Goal: Task Accomplishment & Management: Manage account settings

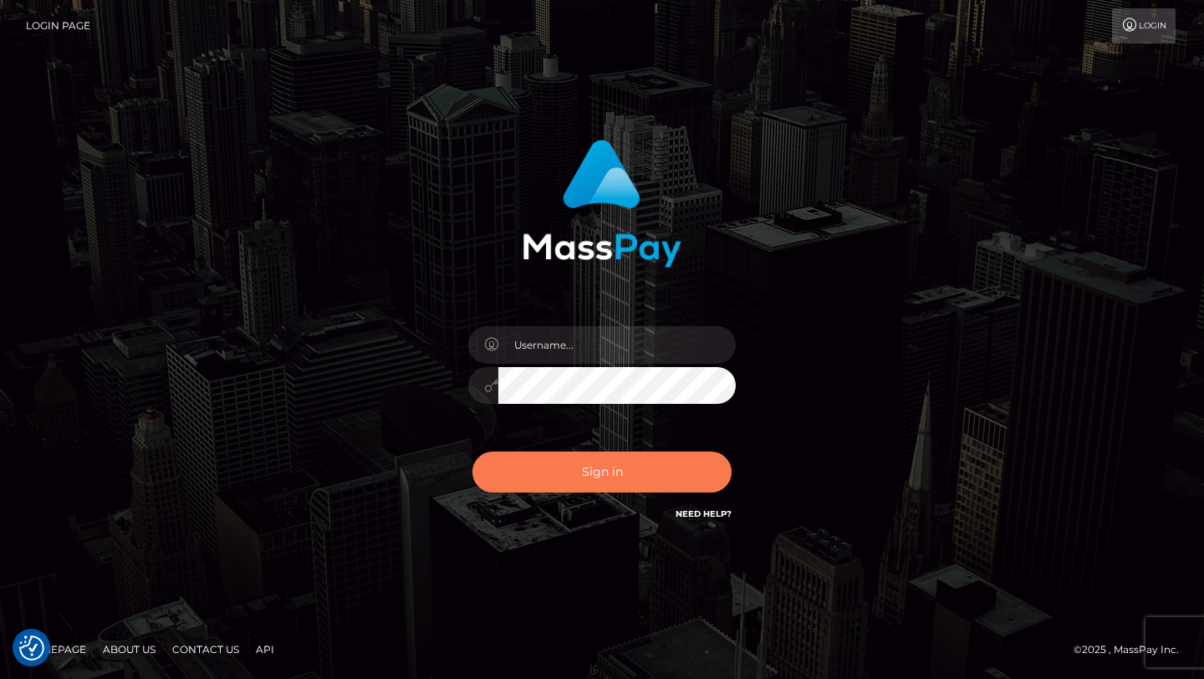
click at [544, 452] on button "Sign in" at bounding box center [601, 472] width 259 height 41
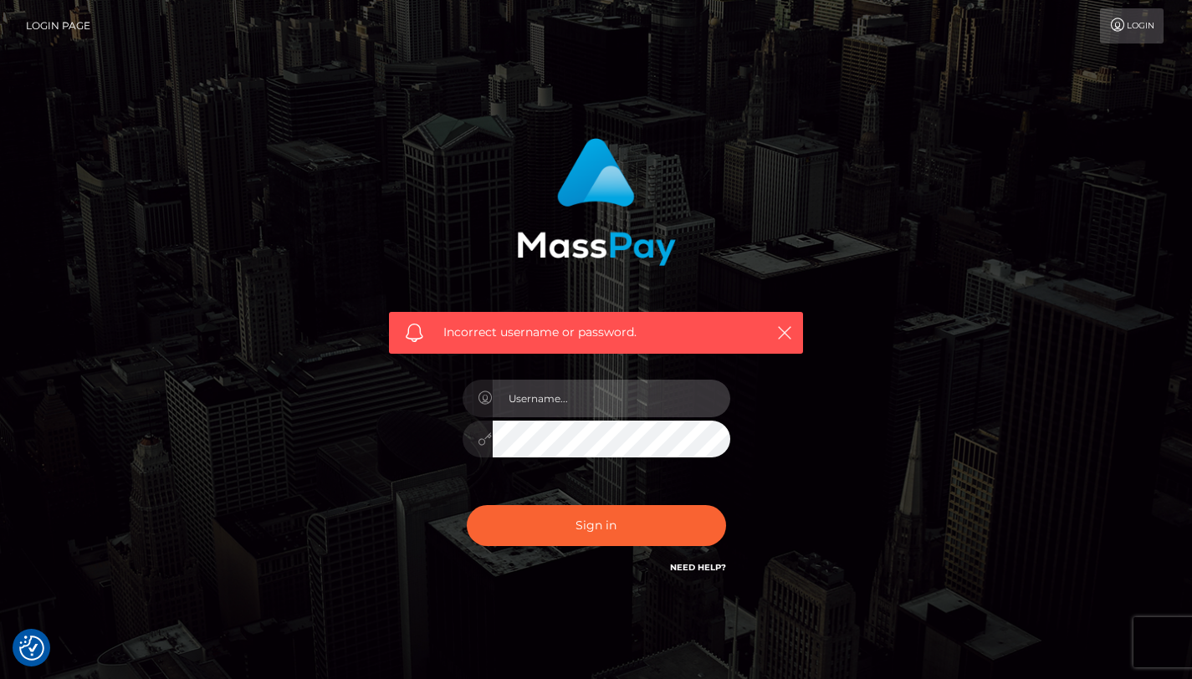
click at [556, 396] on input "text" at bounding box center [611, 399] width 237 height 38
type input "withlove2lea@gmail.com"
click at [488, 442] on icon at bounding box center [485, 438] width 14 height 13
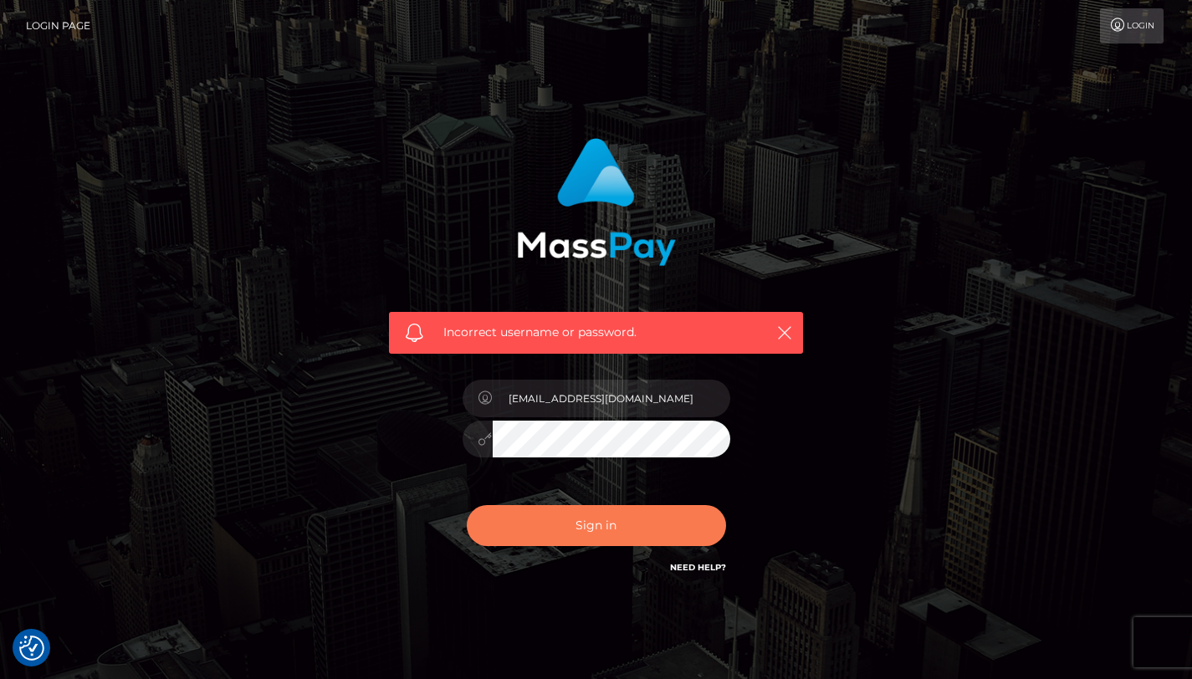
click at [524, 522] on button "Sign in" at bounding box center [596, 525] width 259 height 41
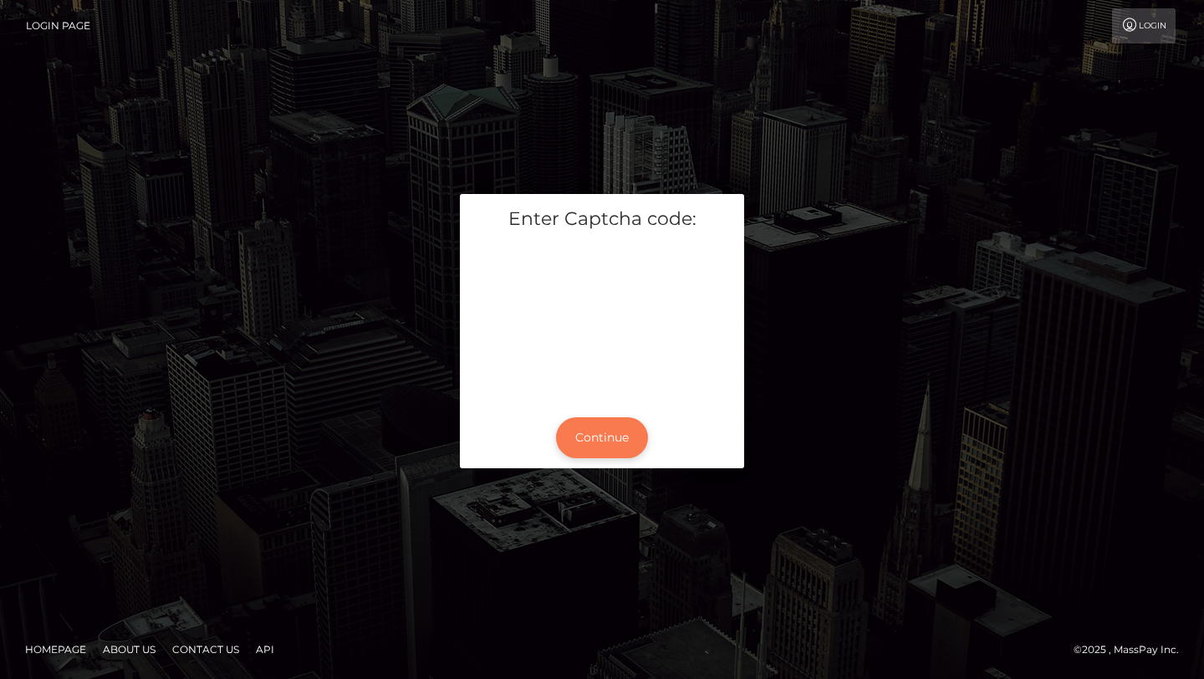
click at [622, 442] on button "Continue" at bounding box center [602, 437] width 92 height 41
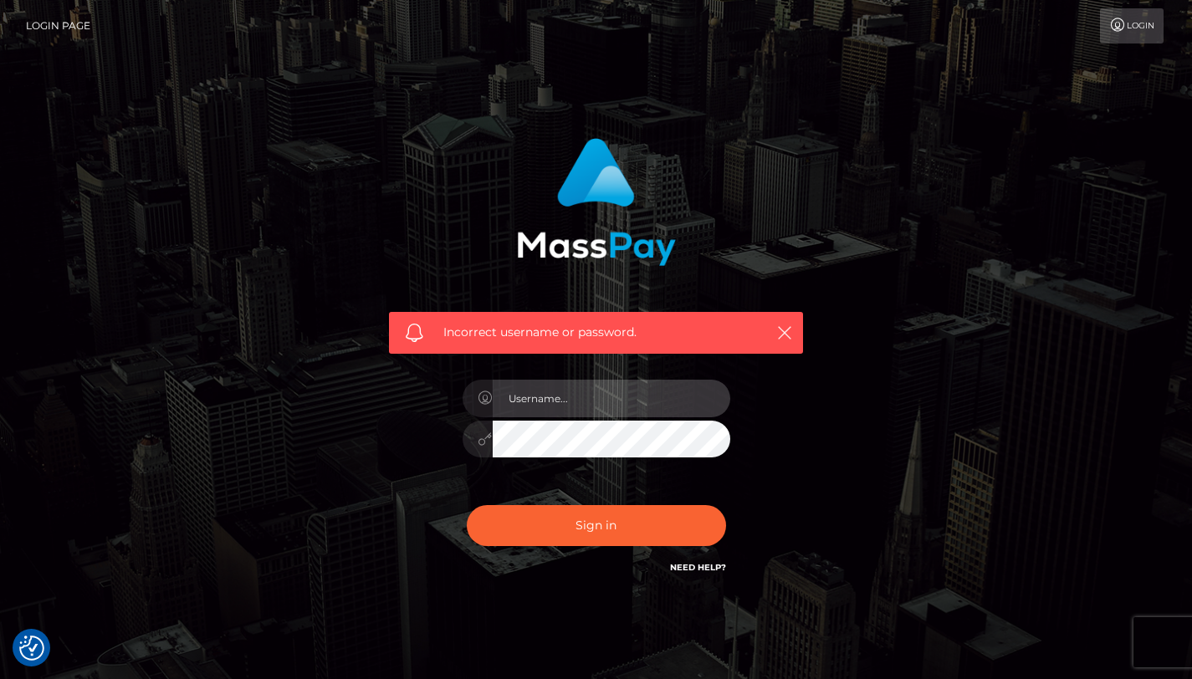
click at [525, 402] on input "text" at bounding box center [611, 399] width 237 height 38
type input "withlove2lea@gmail.com"
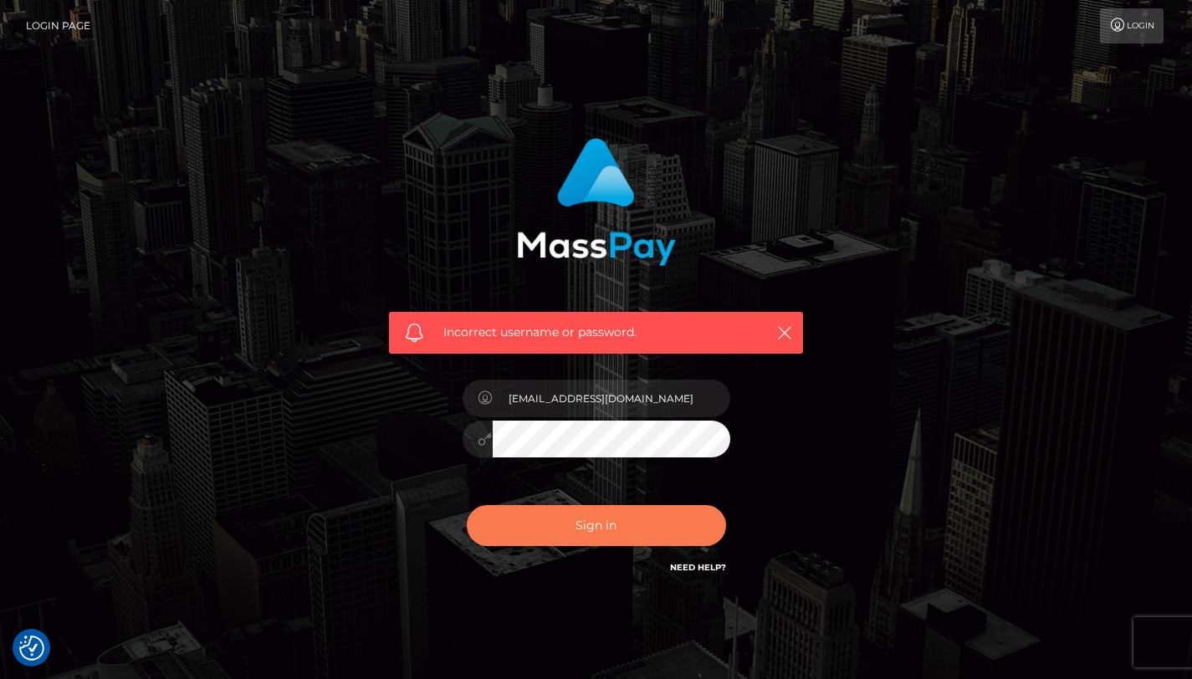
click at [568, 536] on button "Sign in" at bounding box center [596, 525] width 259 height 41
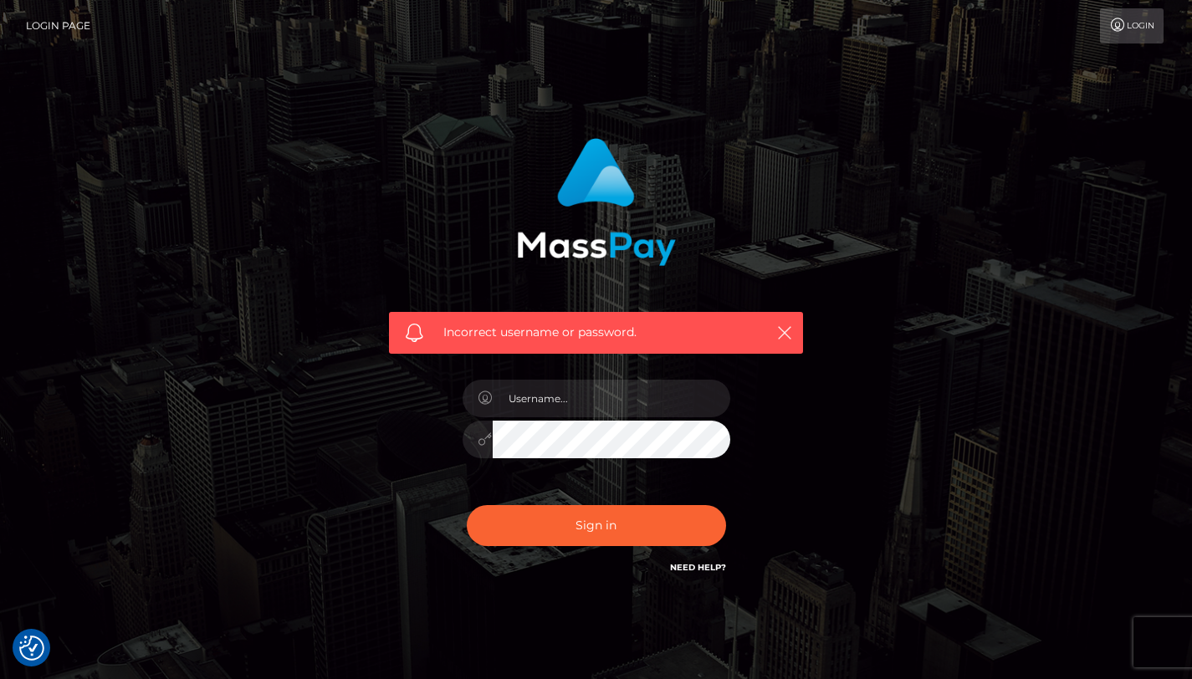
checkbox input "true"
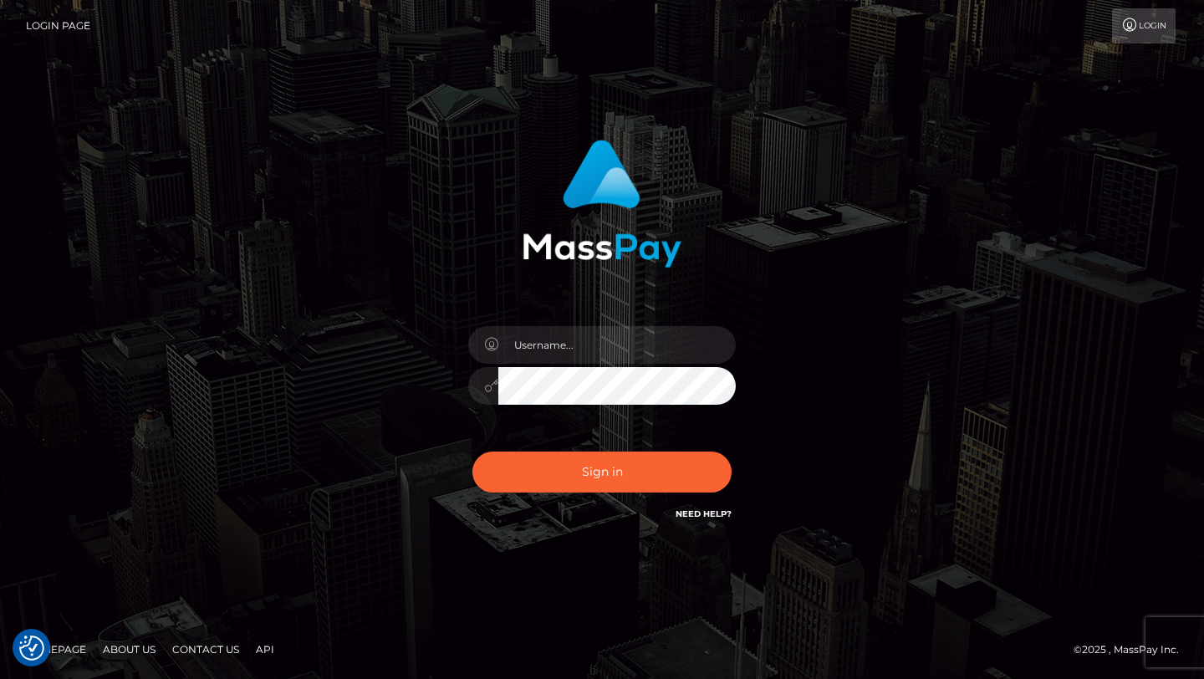
checkbox input "true"
